Goal: Task Accomplishment & Management: Complete application form

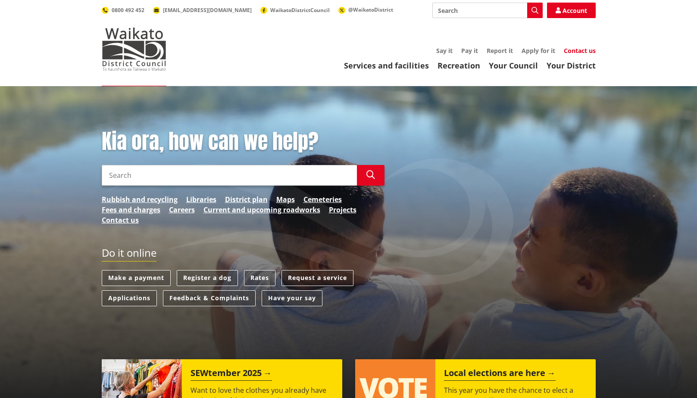
click at [580, 53] on link "Contact us" at bounding box center [580, 51] width 32 height 8
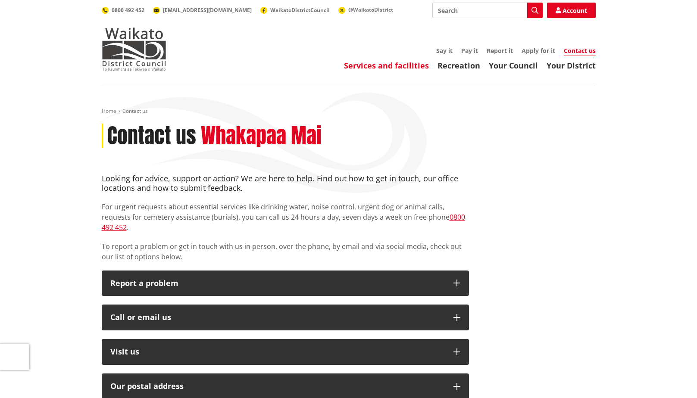
click at [402, 66] on link "Services and facilities" at bounding box center [386, 65] width 85 height 10
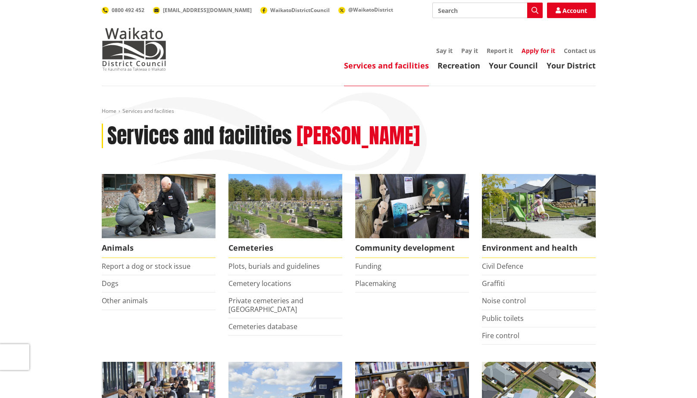
click at [536, 52] on link "Apply for it" at bounding box center [539, 51] width 34 height 8
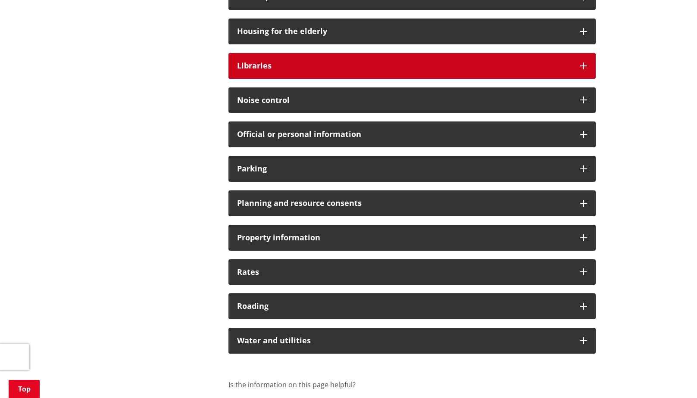
scroll to position [561, 0]
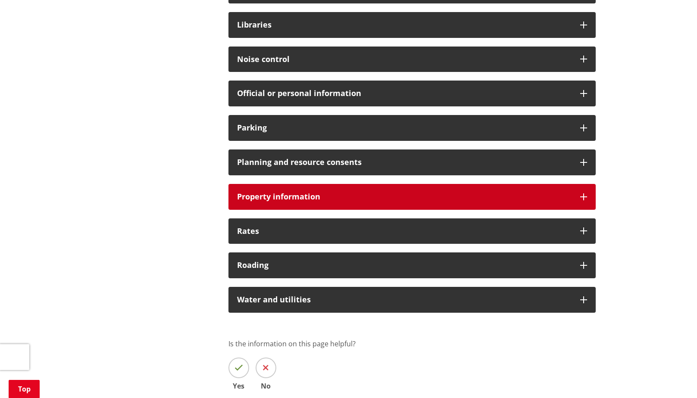
click at [583, 194] on icon at bounding box center [583, 197] width 7 height 7
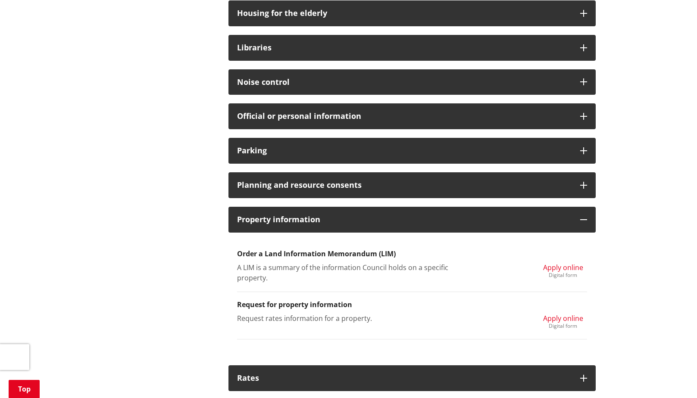
scroll to position [517, 0]
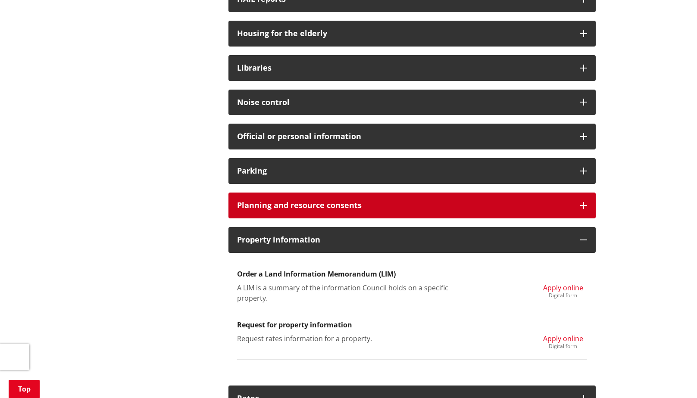
click at [583, 200] on div "Planning and resource consents" at bounding box center [412, 206] width 367 height 26
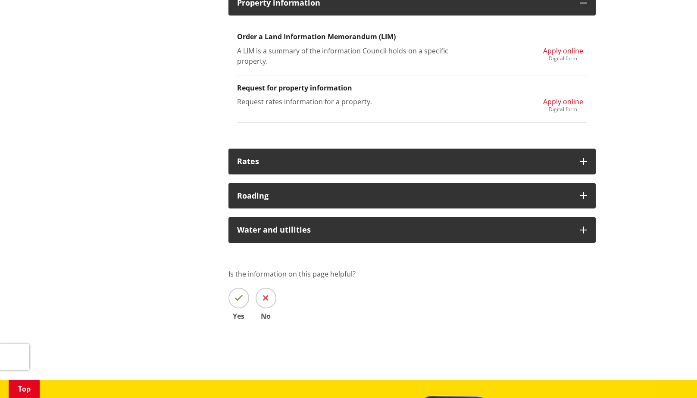
scroll to position [1294, 0]
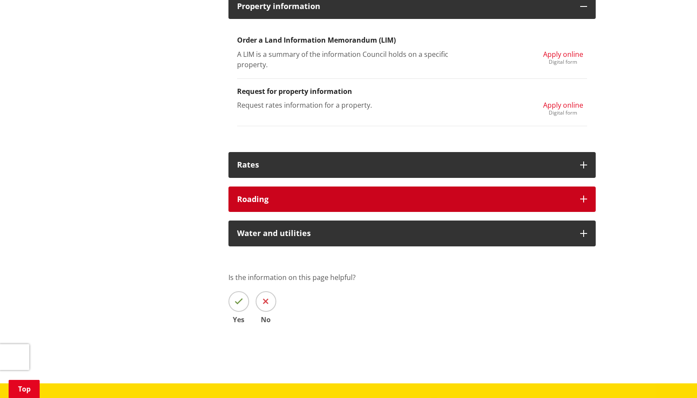
click at [580, 206] on div "Roading" at bounding box center [412, 200] width 367 height 26
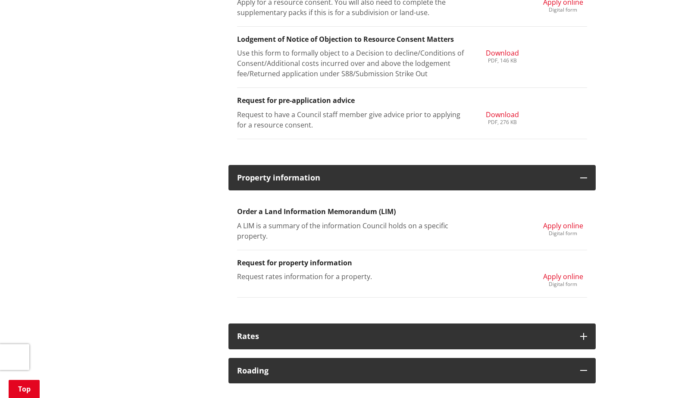
scroll to position [1121, 0]
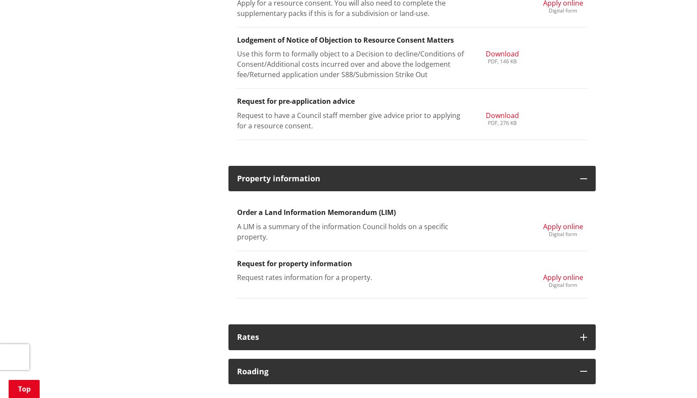
click at [558, 233] on div "Digital form" at bounding box center [563, 234] width 40 height 5
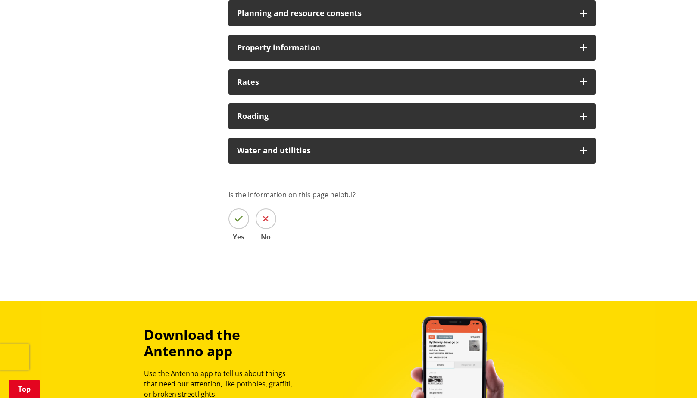
scroll to position [561, 0]
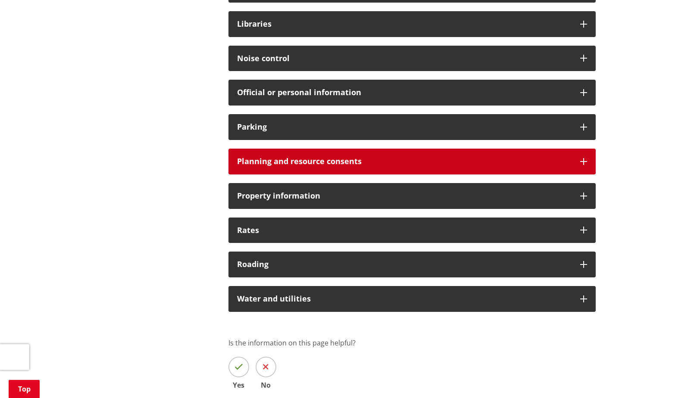
click at [348, 157] on h3 "Planning and resource consents" at bounding box center [404, 161] width 335 height 9
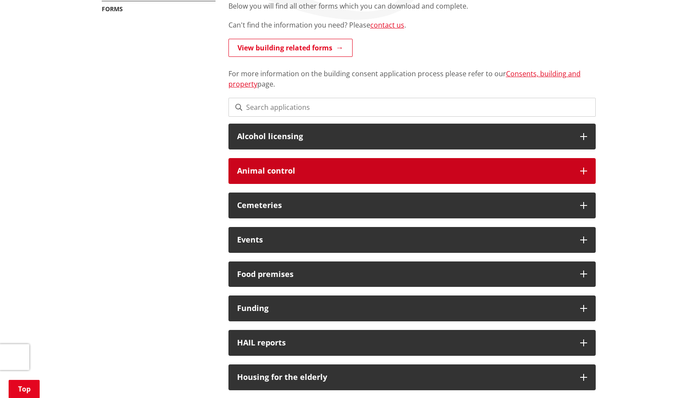
scroll to position [0, 0]
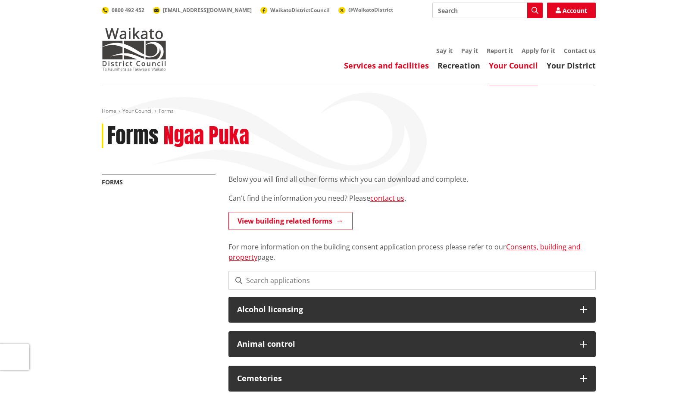
click at [389, 61] on link "Services and facilities" at bounding box center [386, 65] width 85 height 10
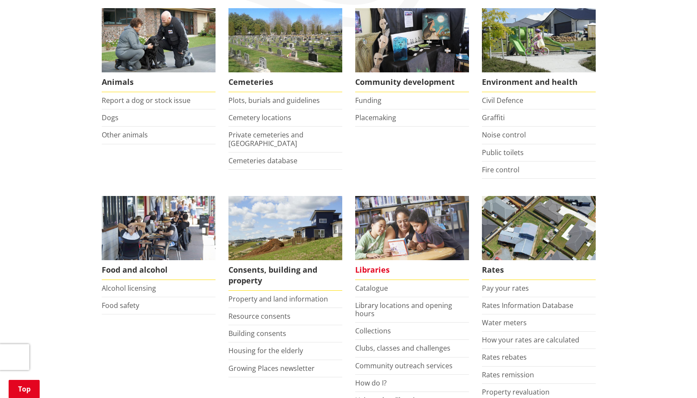
scroll to position [216, 0]
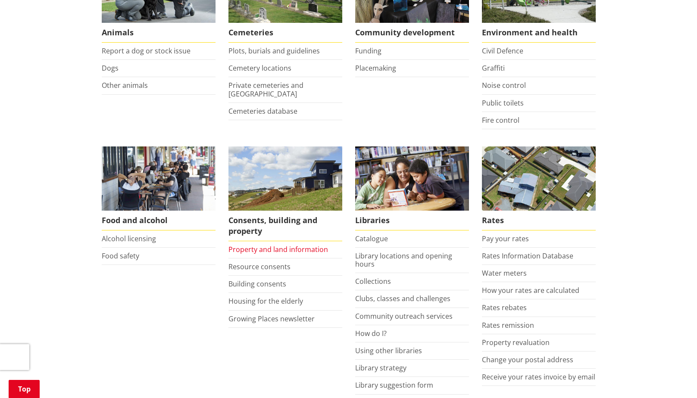
click at [293, 249] on link "Property and land information" at bounding box center [279, 249] width 100 height 9
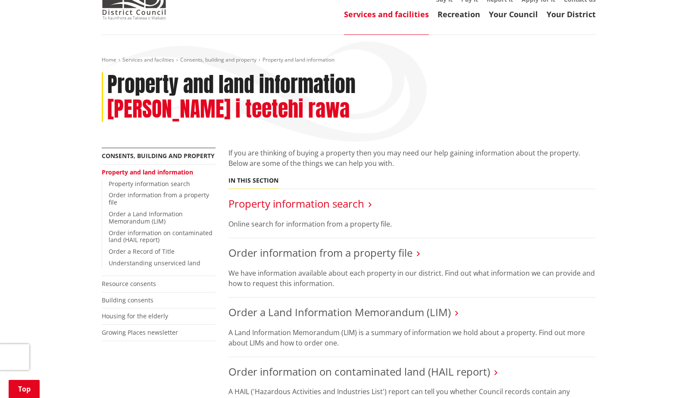
scroll to position [172, 0]
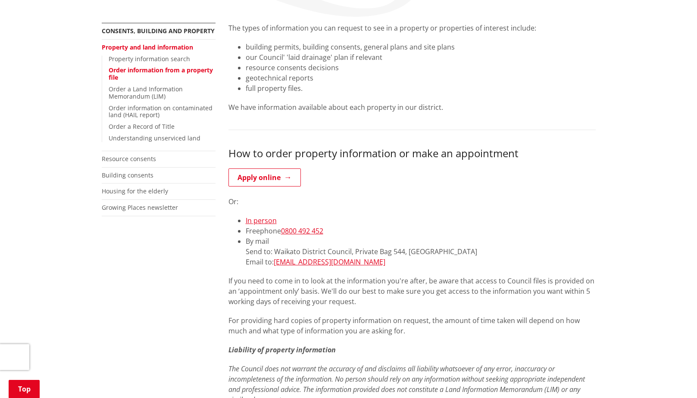
scroll to position [129, 0]
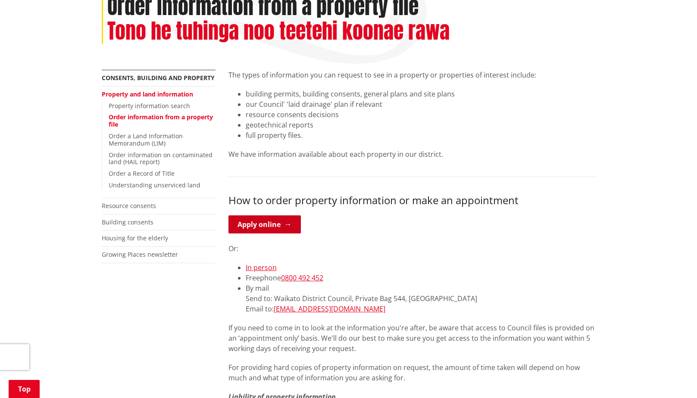
click at [280, 229] on link "Apply online" at bounding box center [265, 225] width 72 height 18
